Goal: Task Accomplishment & Management: Manage account settings

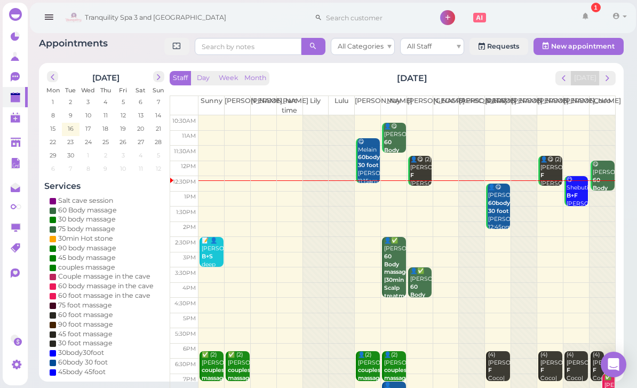
scroll to position [39, 0]
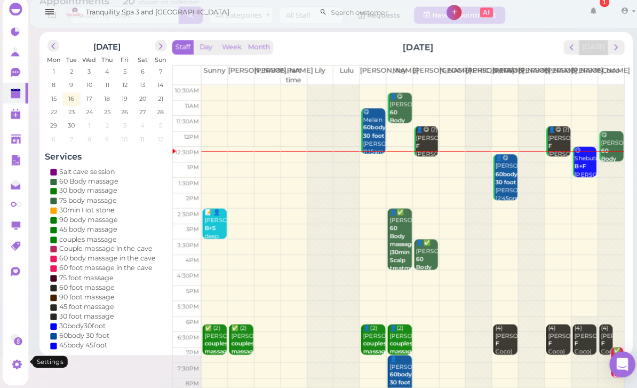
click at [16, 359] on icon at bounding box center [16, 364] width 11 height 11
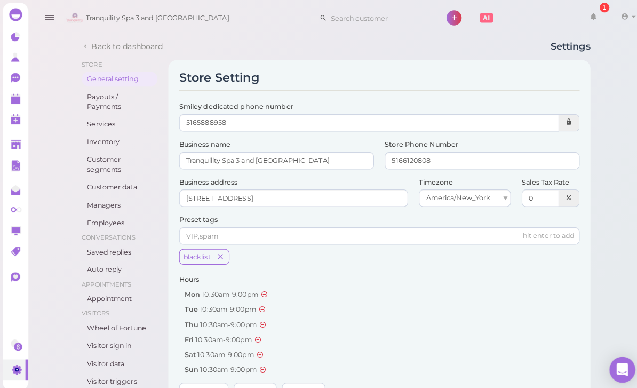
click at [112, 213] on link "Employees" at bounding box center [118, 219] width 75 height 15
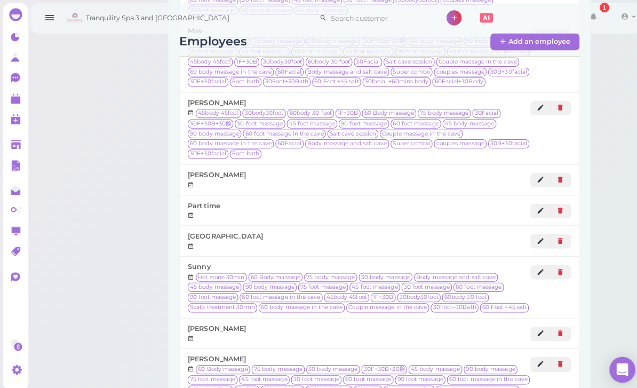
scroll to position [600, 0]
click at [544, 170] on button at bounding box center [552, 177] width 20 height 14
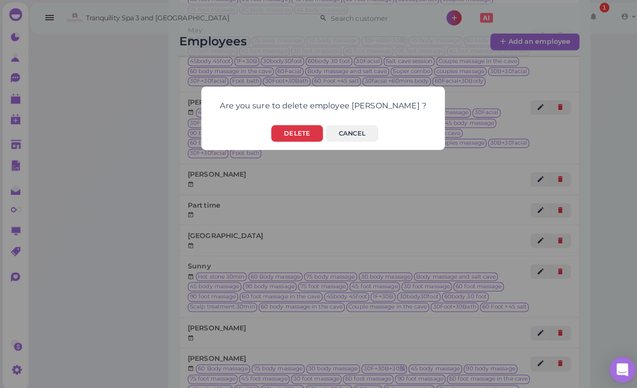
click at [293, 130] on button "Delete" at bounding box center [292, 131] width 51 height 17
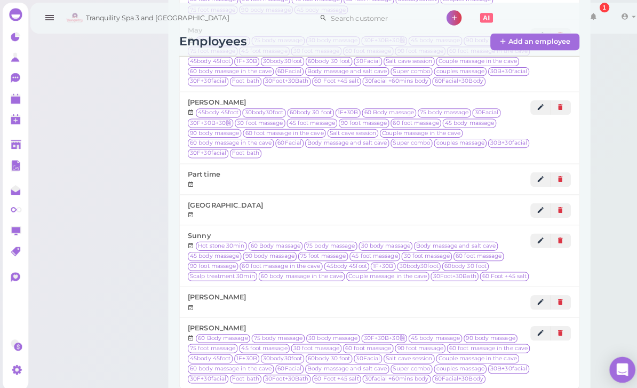
click at [530, 321] on link at bounding box center [533, 328] width 20 height 14
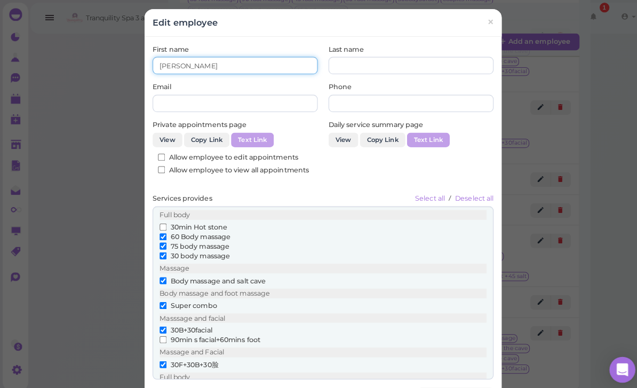
click at [233, 62] on input "[PERSON_NAME]" at bounding box center [231, 64] width 163 height 17
type input "T"
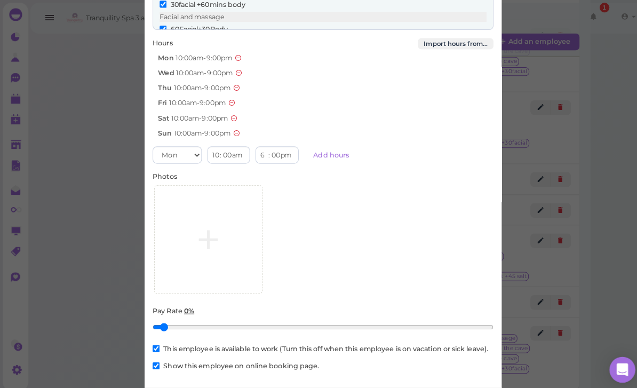
scroll to position [433, 0]
type input "[PERSON_NAME]"
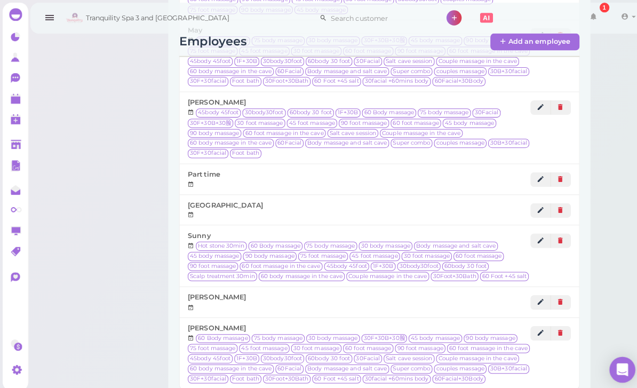
scroll to position [628, 0]
